Goal: Navigation & Orientation: Find specific page/section

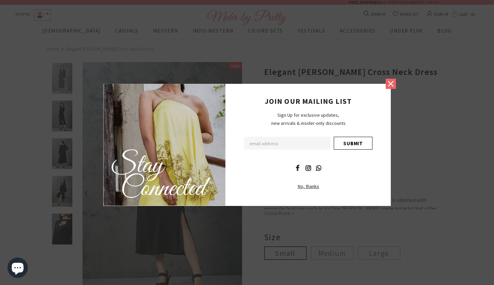
click at [389, 86] on icon at bounding box center [390, 83] width 5 height 5
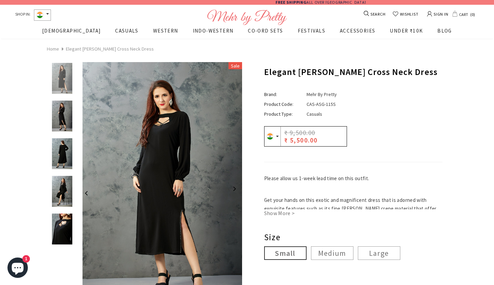
click at [57, 122] on img at bounding box center [62, 116] width 24 height 31
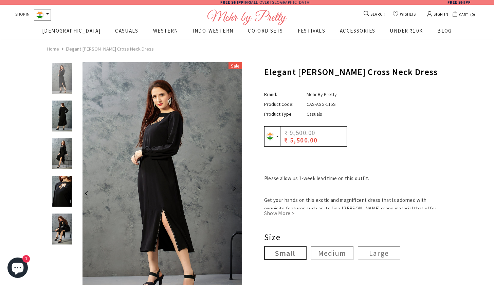
click at [60, 137] on div at bounding box center [64, 135] width 24 height 603
click at [60, 144] on img at bounding box center [62, 154] width 24 height 31
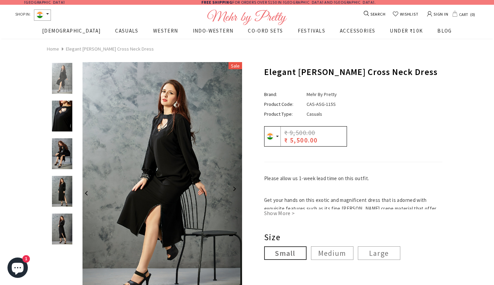
click at [63, 153] on img at bounding box center [62, 154] width 24 height 31
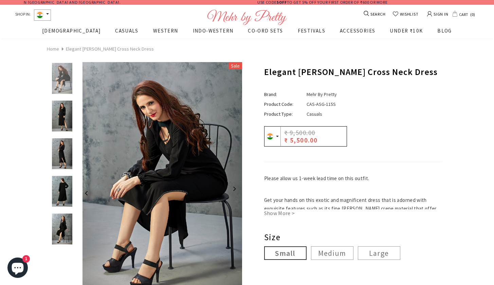
click at [61, 229] on img at bounding box center [62, 229] width 24 height 31
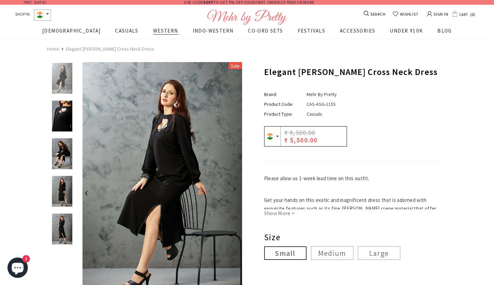
scroll to position [0, 564]
click at [153, 32] on span "WESTERN" at bounding box center [165, 31] width 25 height 6
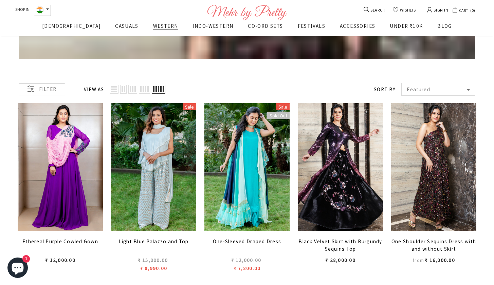
click at [153, 24] on span "WESTERN" at bounding box center [165, 26] width 25 height 6
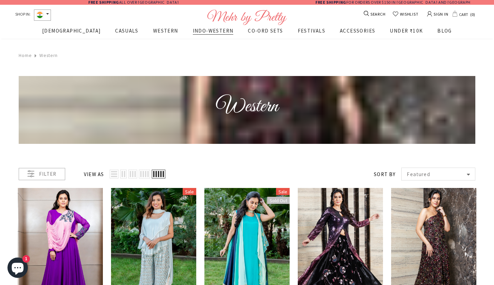
scroll to position [0, -257]
click at [195, 32] on span "INDO-WESTERN" at bounding box center [213, 31] width 41 height 6
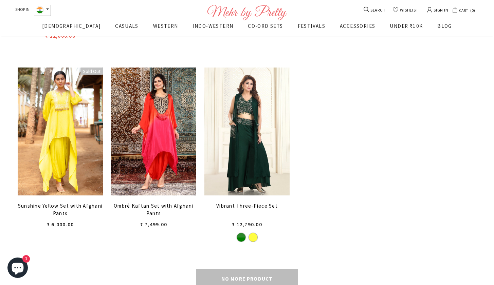
scroll to position [1309, 0]
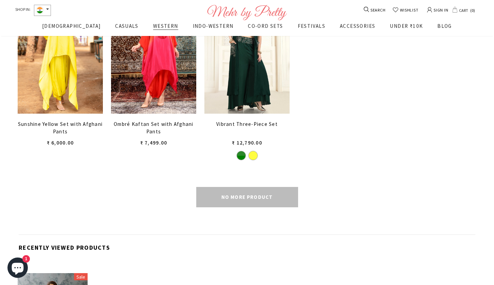
click at [153, 26] on span "WESTERN" at bounding box center [165, 26] width 25 height 6
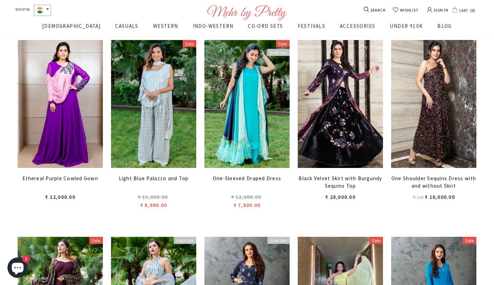
scroll to position [0, -304]
